Goal: Task Accomplishment & Management: Use online tool/utility

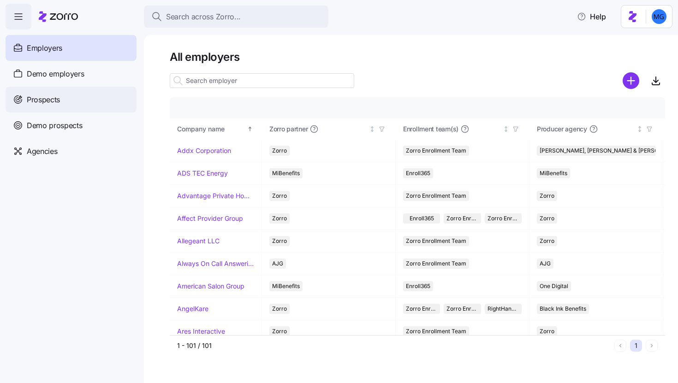
click at [100, 109] on div "Prospects" at bounding box center [71, 100] width 131 height 26
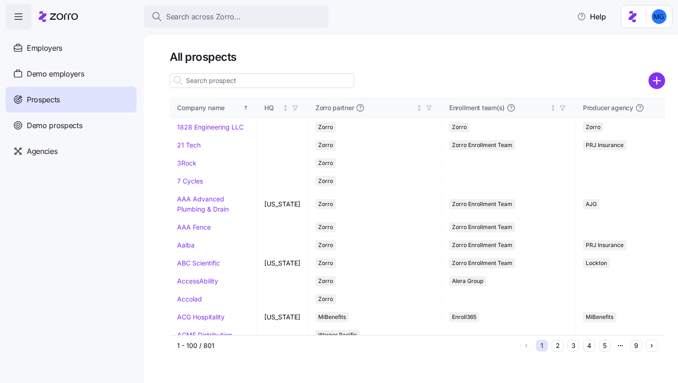
click at [242, 77] on input at bounding box center [262, 80] width 184 height 15
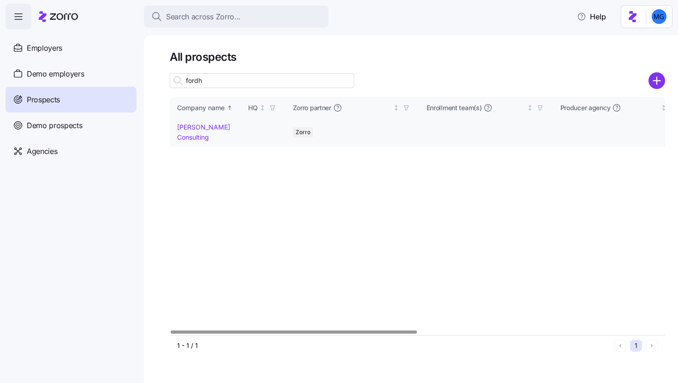
type input "fordh"
click at [200, 136] on link "[PERSON_NAME] Consulting" at bounding box center [203, 132] width 53 height 18
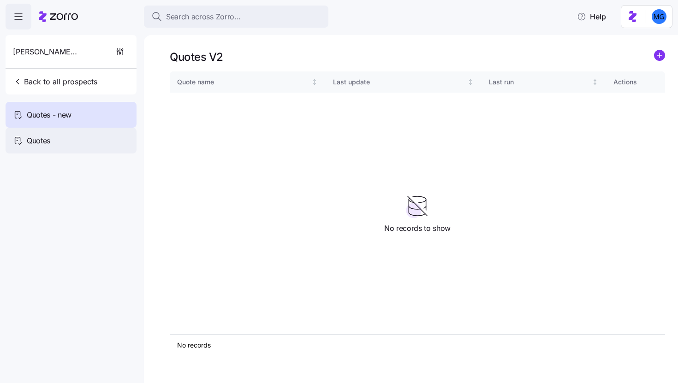
click at [88, 135] on div "Quotes" at bounding box center [71, 141] width 131 height 26
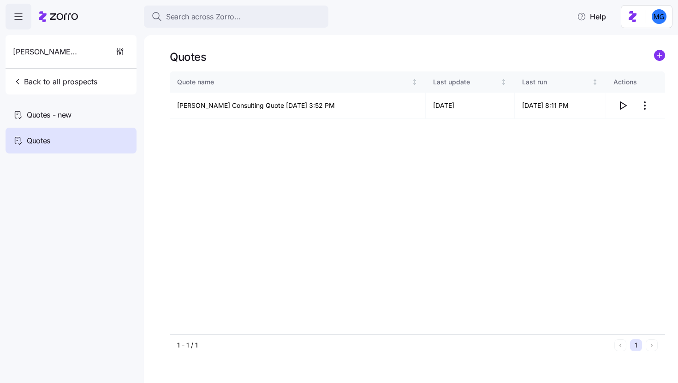
click at [96, 119] on div "Quotes - new" at bounding box center [71, 115] width 131 height 26
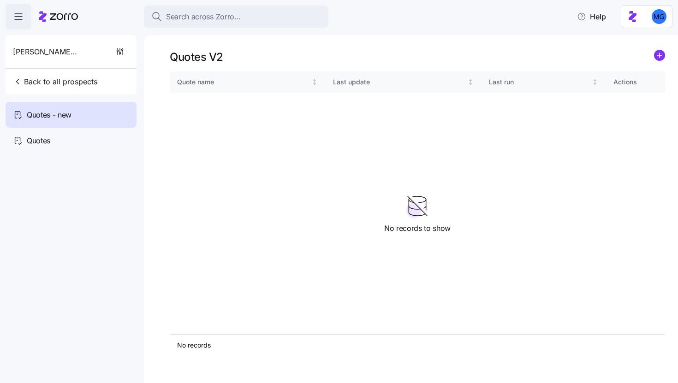
click at [659, 55] on icon "add icon" at bounding box center [659, 55] width 0 height 5
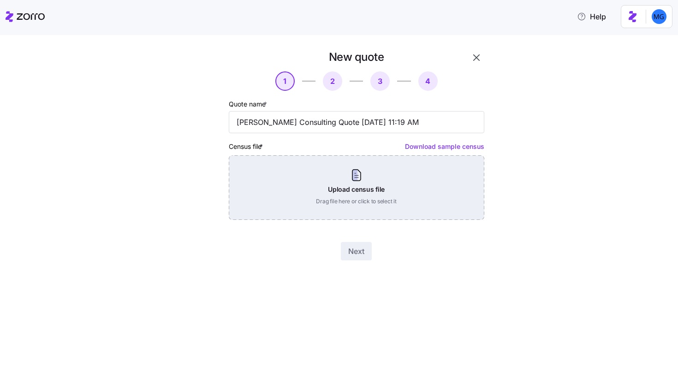
click at [362, 195] on div "Upload census file Drag file here or click to select it" at bounding box center [356, 187] width 255 height 65
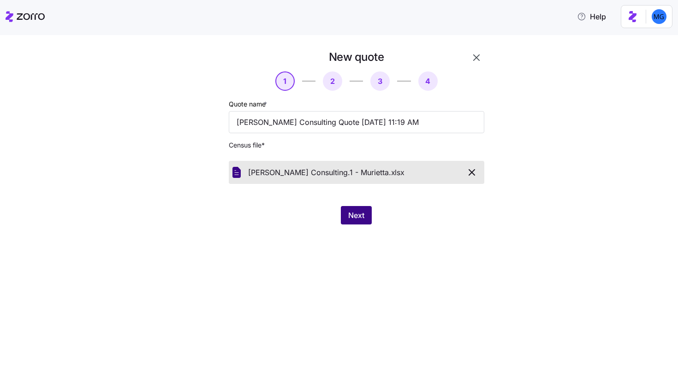
click at [354, 212] on span "Next" at bounding box center [356, 215] width 16 height 11
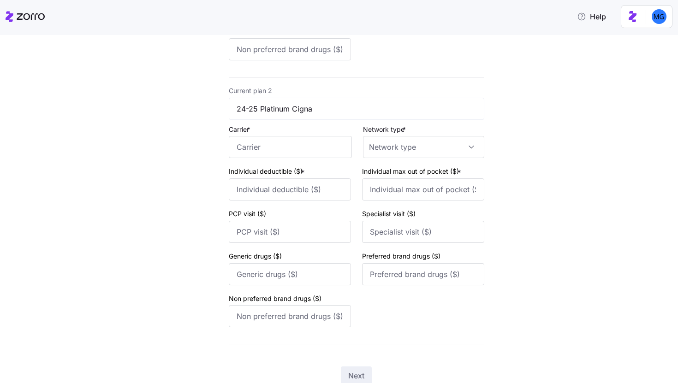
scroll to position [365, 0]
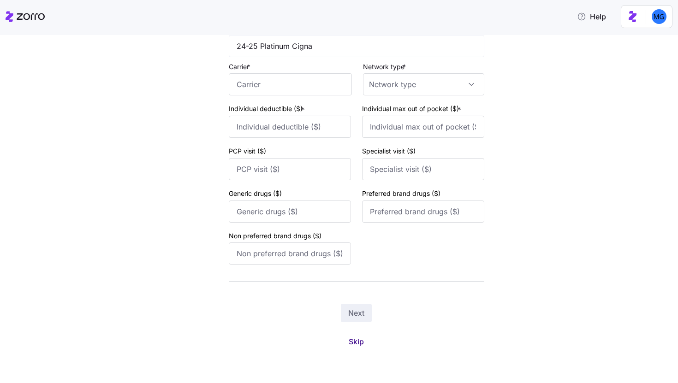
click at [354, 342] on span "Skip" at bounding box center [355, 341] width 15 height 11
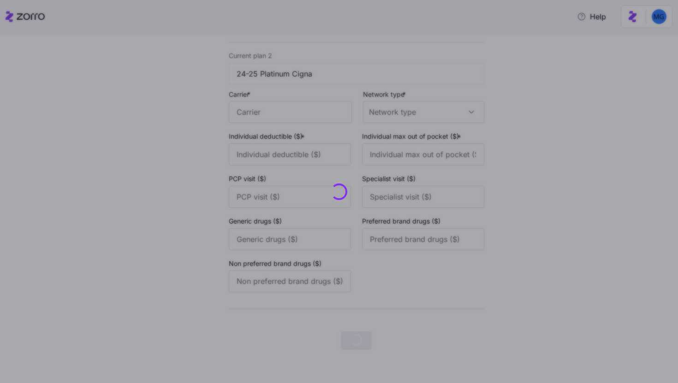
scroll to position [0, 0]
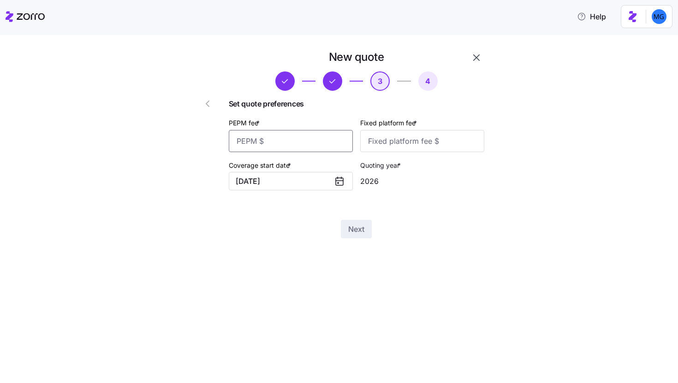
click at [316, 146] on input "PEPM fee *" at bounding box center [291, 141] width 124 height 22
type input "50"
type input "100"
click at [366, 244] on div "New quote 3 4 Set quote preferences PEPM fee * 50 Fixed platform fee * 100 Cove…" at bounding box center [345, 150] width 323 height 200
click at [357, 234] on span "Next" at bounding box center [356, 229] width 16 height 11
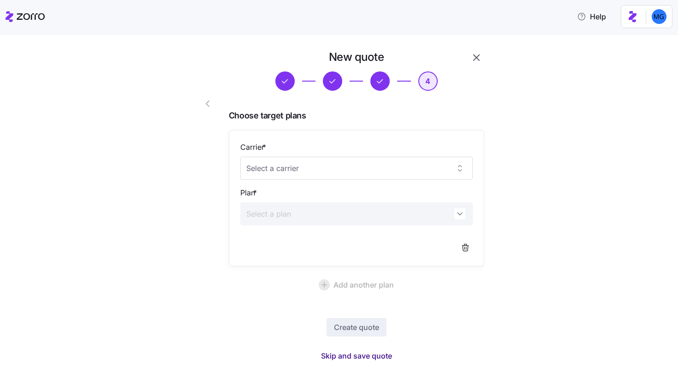
click at [360, 360] on span "Skip and save quote" at bounding box center [356, 355] width 71 height 11
click at [565, 269] on div "New quote 4 Choose target plans Carrier * Plan * Add another plan Create quote …" at bounding box center [345, 281] width 639 height 462
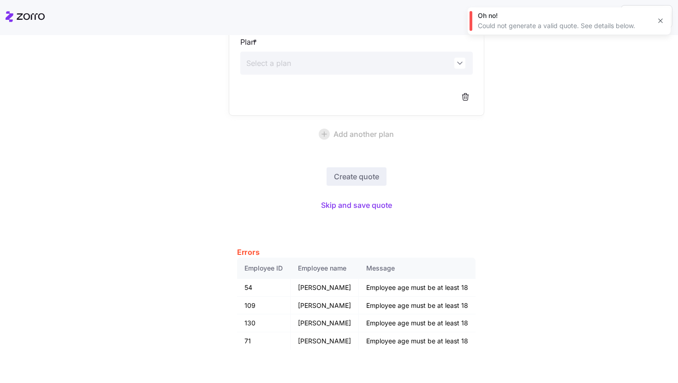
click at [660, 20] on icon "button" at bounding box center [659, 20] width 7 height 7
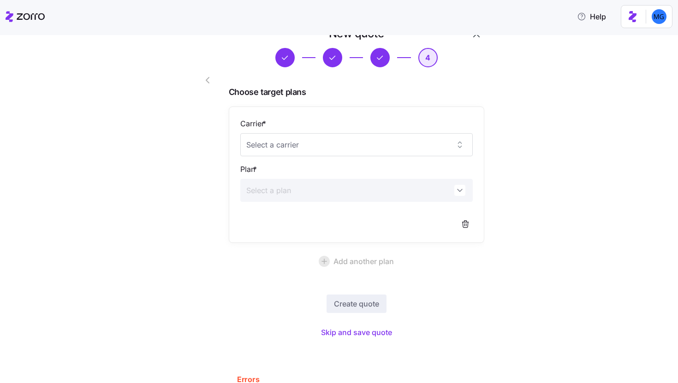
scroll to position [0, 0]
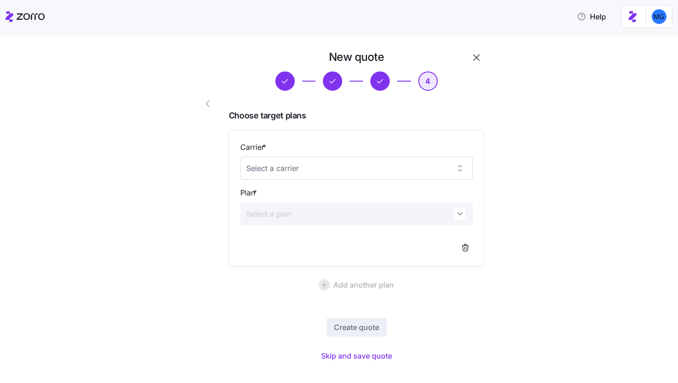
click at [473, 57] on icon "button" at bounding box center [476, 57] width 6 height 6
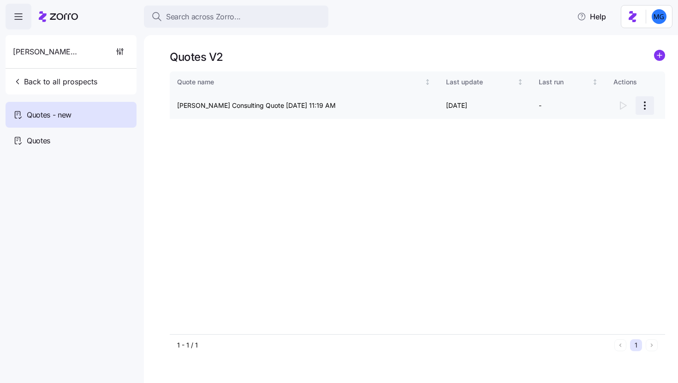
click at [644, 106] on html "Search across Zorro... Help Fordham Lewis Consulting Back to all prospects Quot…" at bounding box center [339, 188] width 678 height 377
click at [590, 134] on div "Continue setup" at bounding box center [607, 128] width 85 height 15
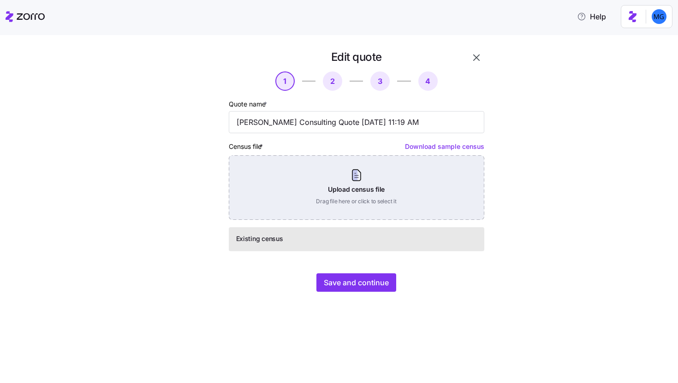
click at [400, 184] on div "Upload census file Drag file here or click to select it" at bounding box center [356, 187] width 255 height 65
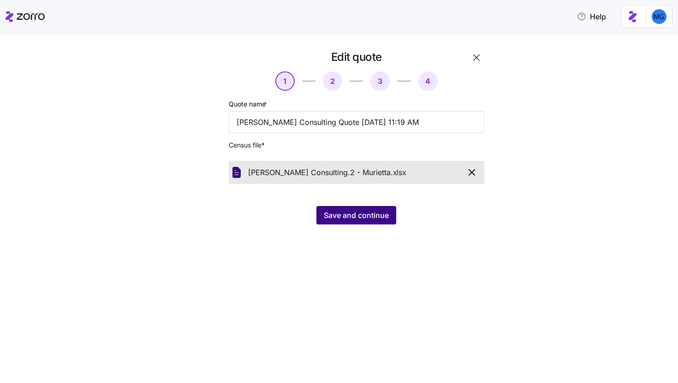
click at [379, 216] on span "Save and continue" at bounding box center [356, 215] width 65 height 11
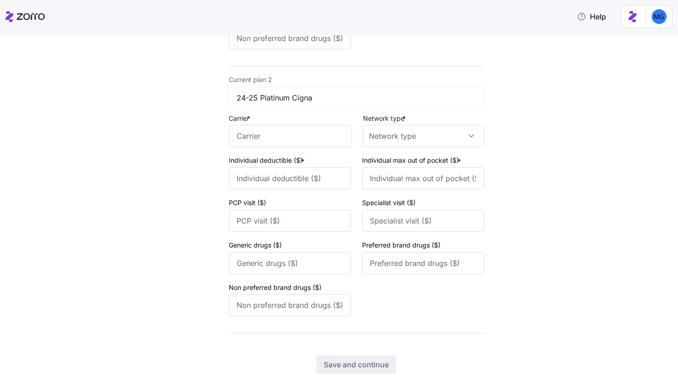
scroll to position [365, 0]
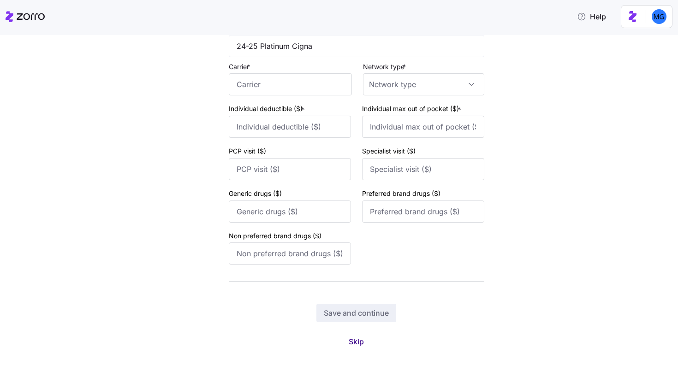
click at [354, 343] on span "Skip" at bounding box center [355, 341] width 15 height 11
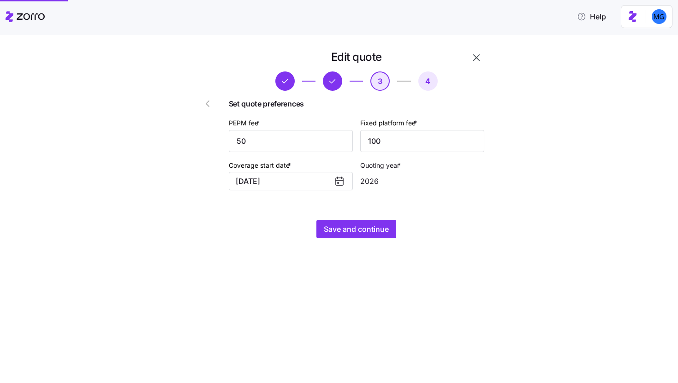
scroll to position [0, 0]
click at [368, 219] on div "Edit quote 3 4 Set quote preferences PEPM fee * 50 Fixed platform fee * 100 Cov…" at bounding box center [356, 144] width 263 height 196
click at [366, 224] on span "Save and continue" at bounding box center [356, 229] width 65 height 11
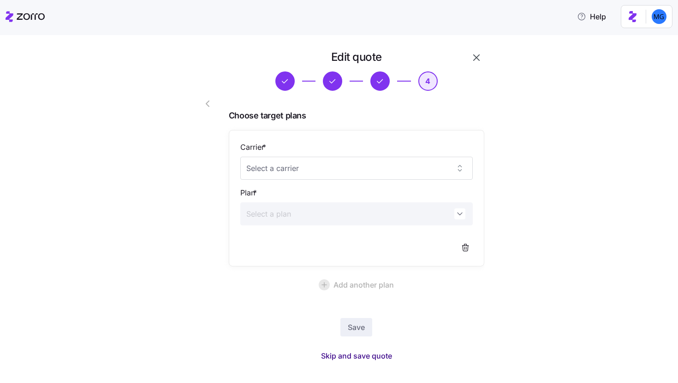
click at [369, 353] on span "Skip and save quote" at bounding box center [356, 355] width 71 height 11
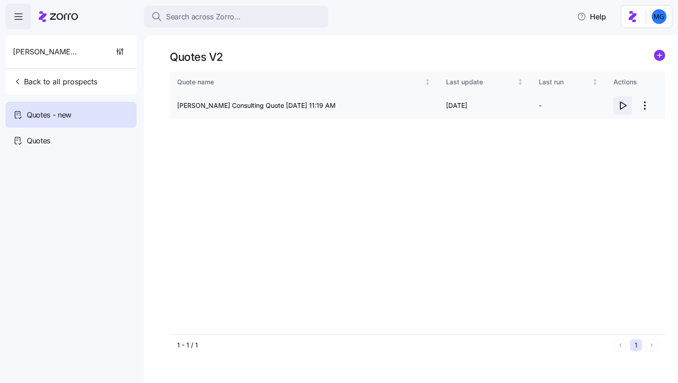
click at [622, 106] on icon "button" at bounding box center [622, 105] width 11 height 11
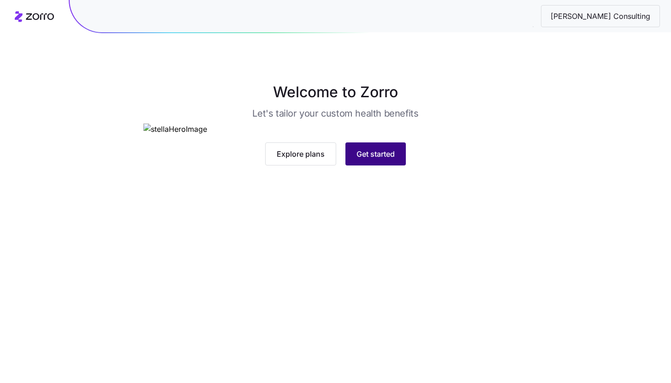
click at [380, 165] on button "Get started" at bounding box center [375, 153] width 60 height 23
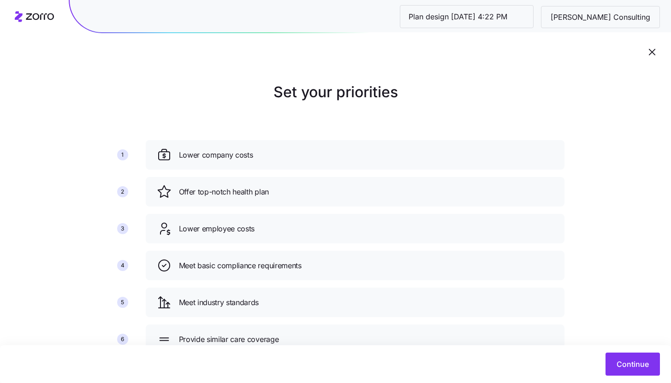
click at [644, 377] on div "Continue" at bounding box center [335, 364] width 671 height 38
click at [639, 372] on button "Continue" at bounding box center [632, 364] width 54 height 23
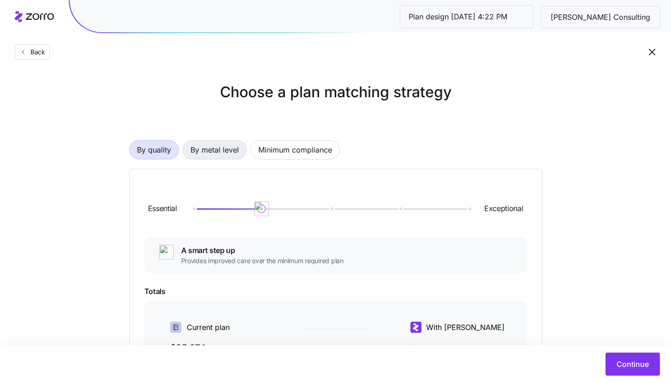
click at [234, 153] on span "By metal level" at bounding box center [214, 150] width 48 height 18
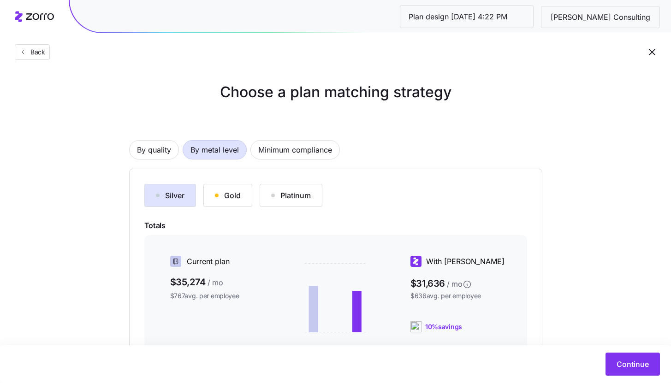
click at [250, 199] on button "Gold" at bounding box center [227, 195] width 49 height 23
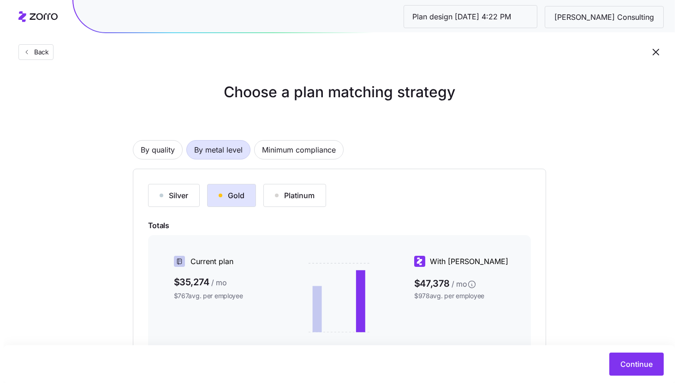
scroll to position [136, 0]
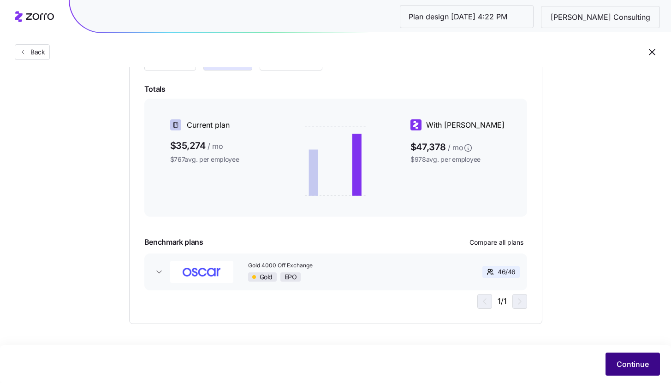
click at [628, 365] on span "Continue" at bounding box center [632, 364] width 32 height 11
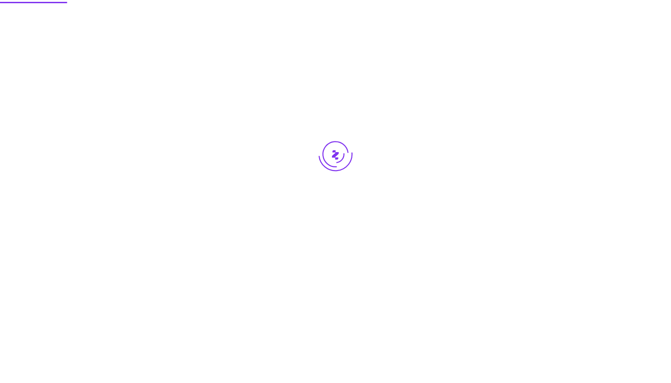
scroll to position [0, 0]
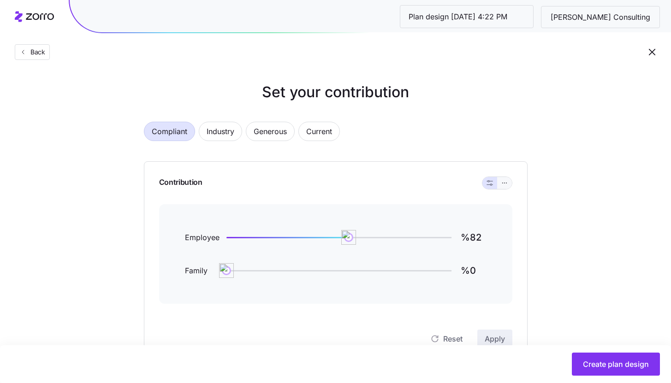
click at [506, 188] on button "button" at bounding box center [504, 183] width 15 height 12
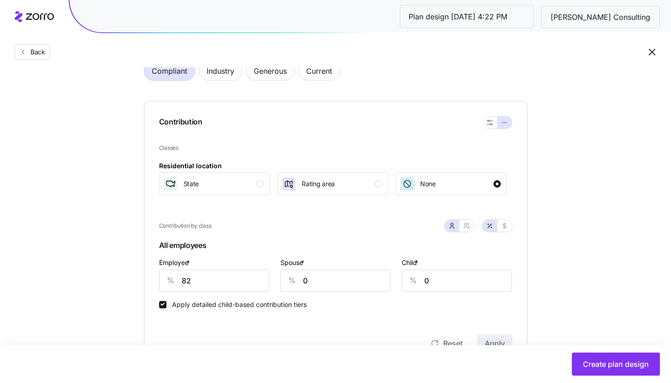
scroll to position [65, 0]
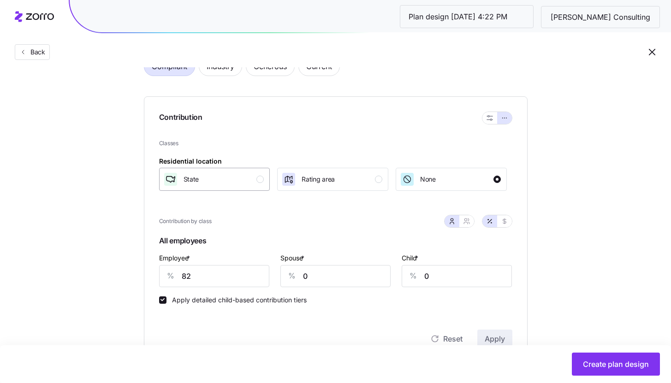
click at [247, 182] on div "State" at bounding box center [213, 179] width 101 height 15
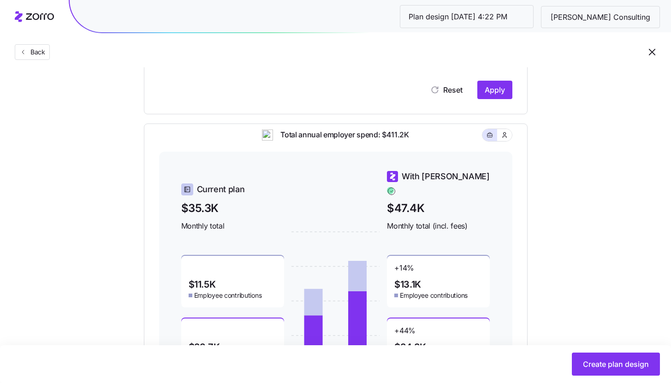
scroll to position [401, 0]
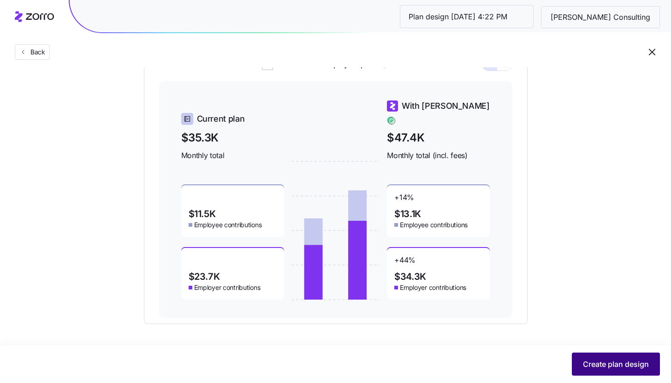
click at [606, 362] on span "Create plan design" at bounding box center [616, 364] width 66 height 11
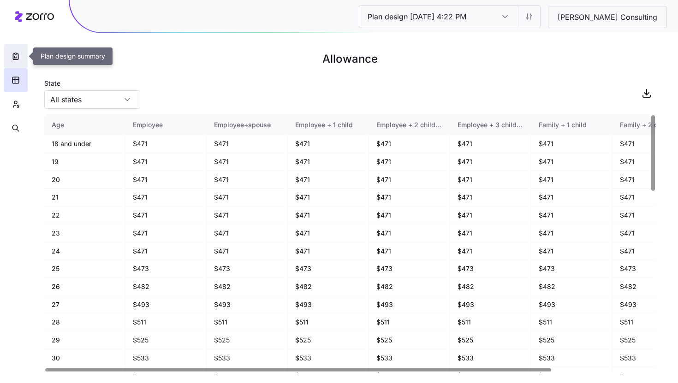
click at [12, 61] on button "button" at bounding box center [16, 56] width 24 height 24
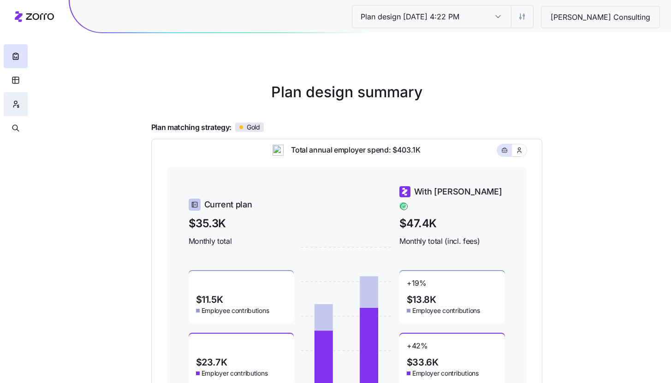
click at [24, 105] on button "button" at bounding box center [16, 104] width 24 height 24
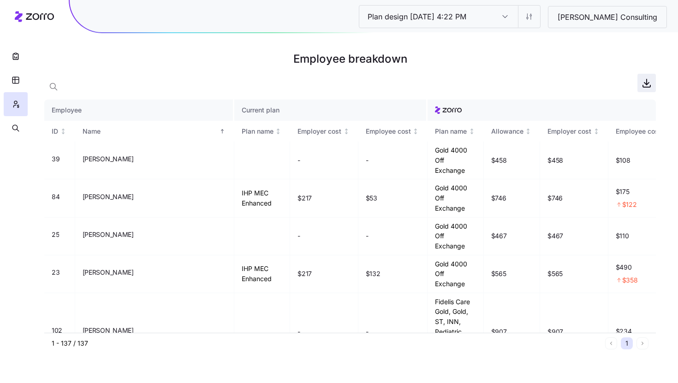
click at [648, 87] on icon "button" at bounding box center [646, 82] width 11 height 11
